Goal: Transaction & Acquisition: Download file/media

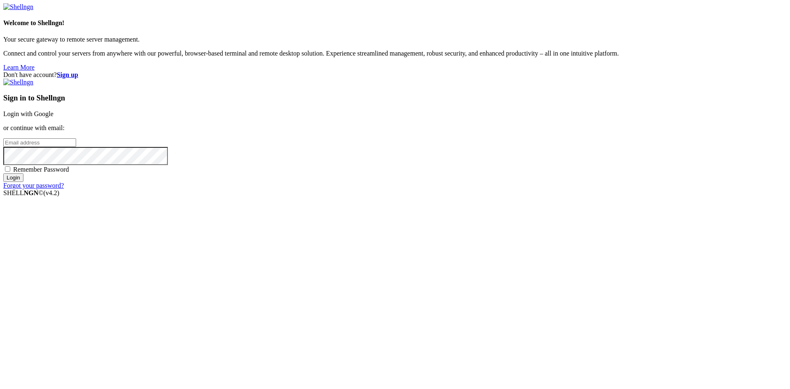
type input "[EMAIL_ADDRESS][DOMAIN_NAME]"
drag, startPoint x: 514, startPoint y: 190, endPoint x: 406, endPoint y: 192, distance: 108.6
click at [406, 189] on div "Don't have account? Sign up Sign in to Shellngn Login with Google or continue w…" at bounding box center [394, 130] width 783 height 118
drag, startPoint x: 523, startPoint y: 197, endPoint x: 402, endPoint y: 198, distance: 120.9
click at [402, 189] on div "Don't have account? Sign up Sign in to Shellngn Login with Google or continue w…" at bounding box center [394, 130] width 783 height 118
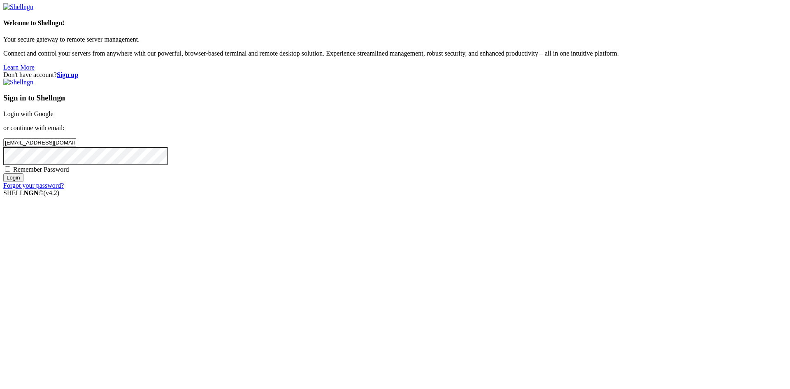
type input "[EMAIL_ADDRESS][DOMAIN_NAME]"
click at [327, 189] on div "Don't have account? Sign up Sign in to Shellngn Login with Google or continue w…" at bounding box center [394, 130] width 783 height 118
click at [3, 173] on input "Login" at bounding box center [13, 177] width 20 height 9
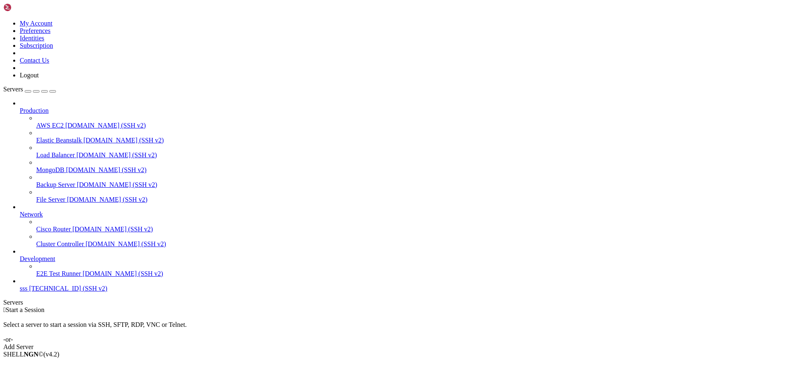
click at [28, 292] on span "sss" at bounding box center [24, 288] width 8 height 7
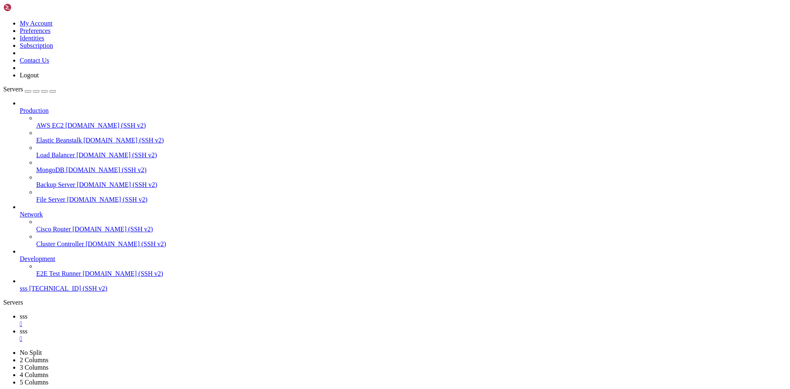
type input "/home/ubuntu/nodejs"
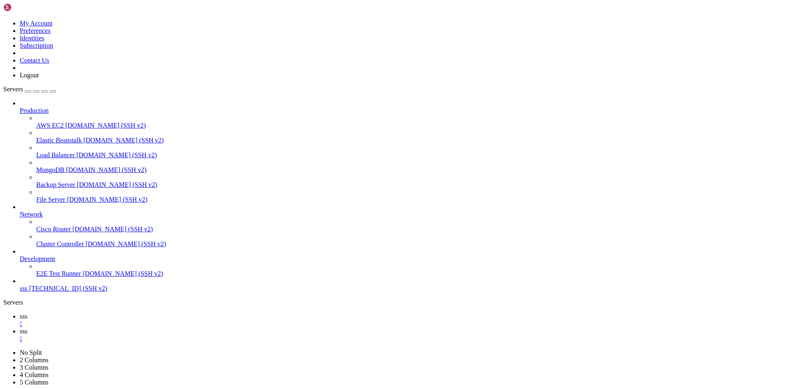
scroll to position [41, 0]
click at [28, 313] on span "sss" at bounding box center [24, 316] width 8 height 7
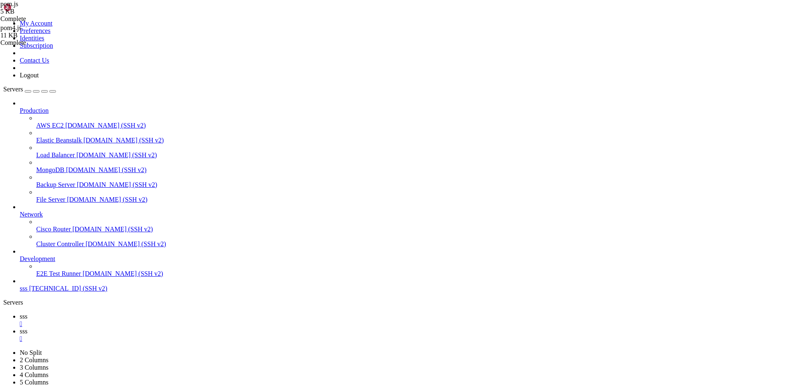
scroll to position [357, 0]
